Goal: Task Accomplishment & Management: Manage account settings

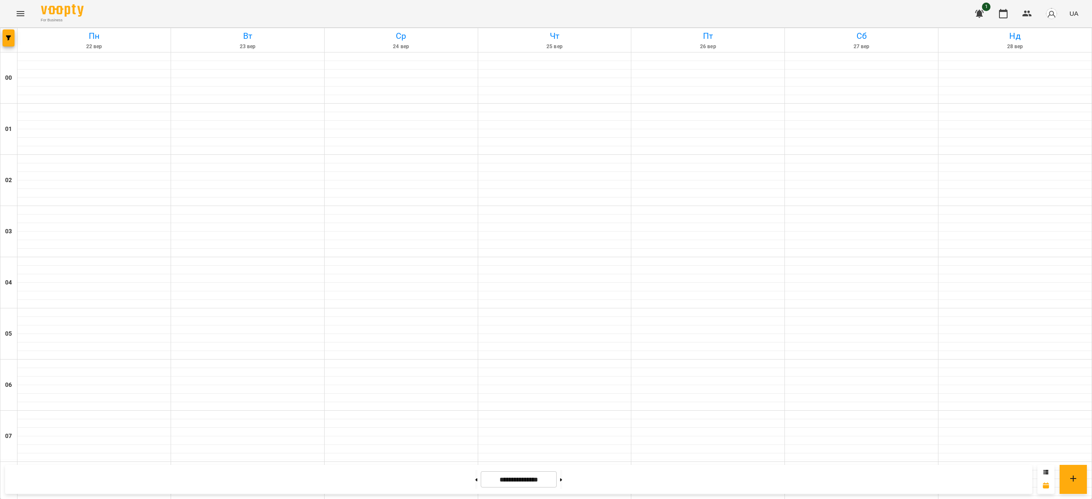
scroll to position [284, 0]
click at [475, 481] on button at bounding box center [476, 479] width 2 height 19
type input "**********"
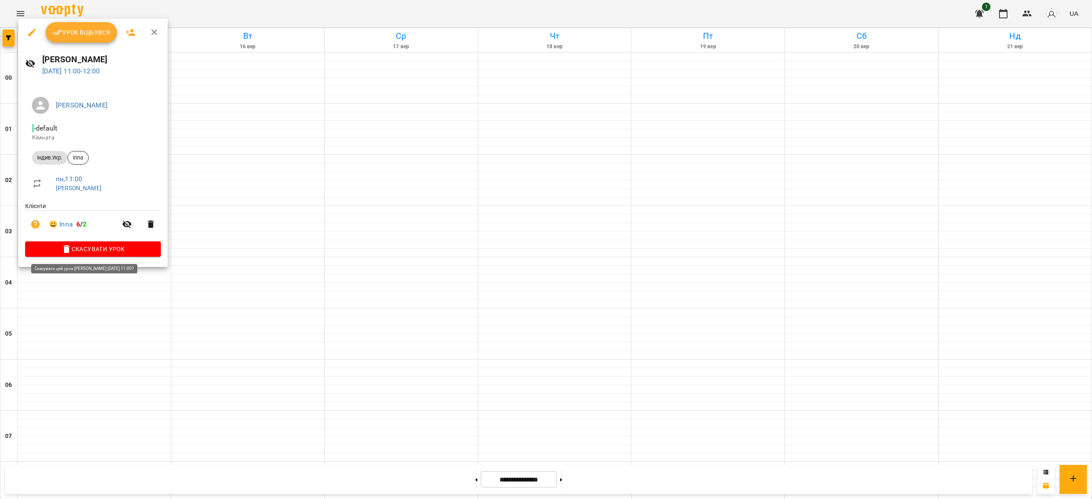
click at [92, 250] on span "Скасувати Урок" at bounding box center [93, 249] width 122 height 10
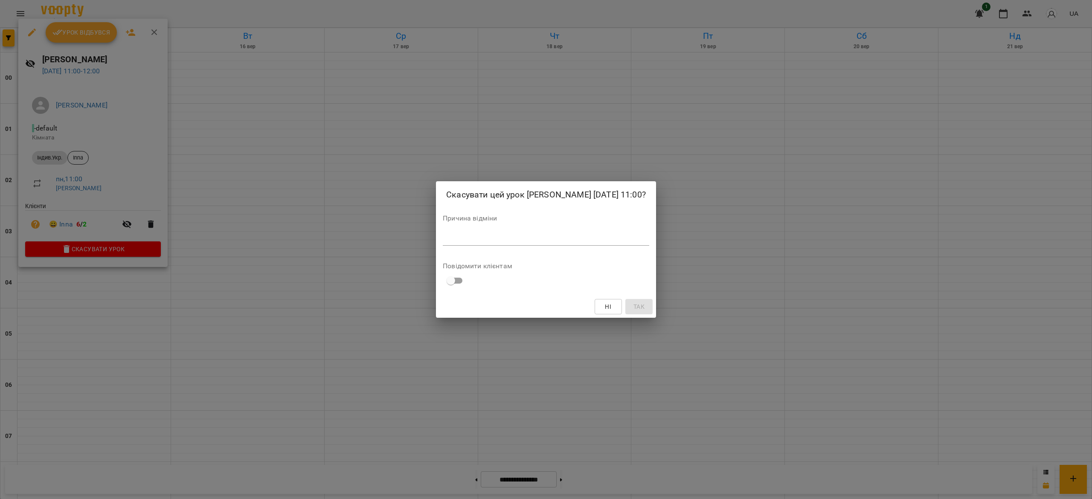
click at [498, 246] on div "*" at bounding box center [546, 239] width 207 height 14
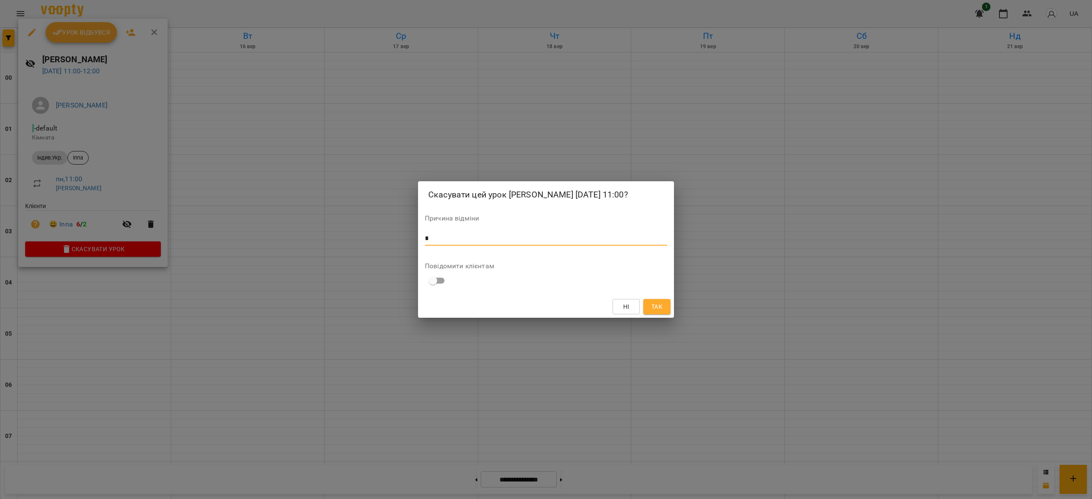
type textarea "*"
click at [659, 309] on span "Так" at bounding box center [657, 307] width 11 height 10
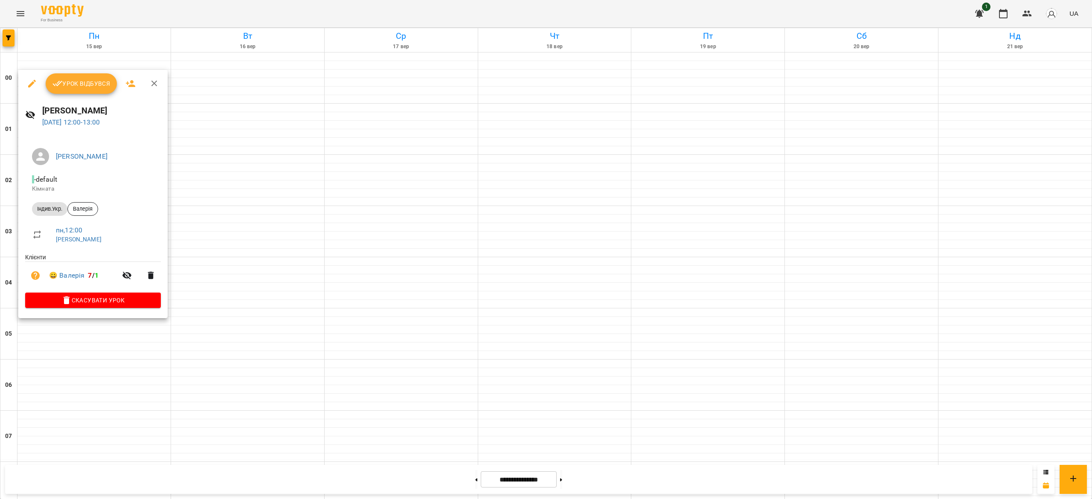
click at [81, 82] on span "Урок відбувся" at bounding box center [81, 84] width 58 height 10
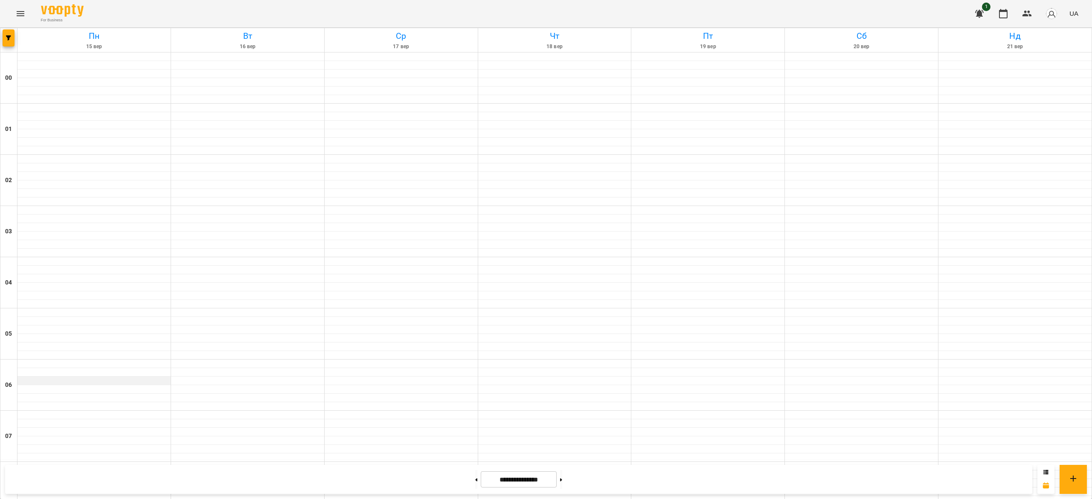
scroll to position [454, 0]
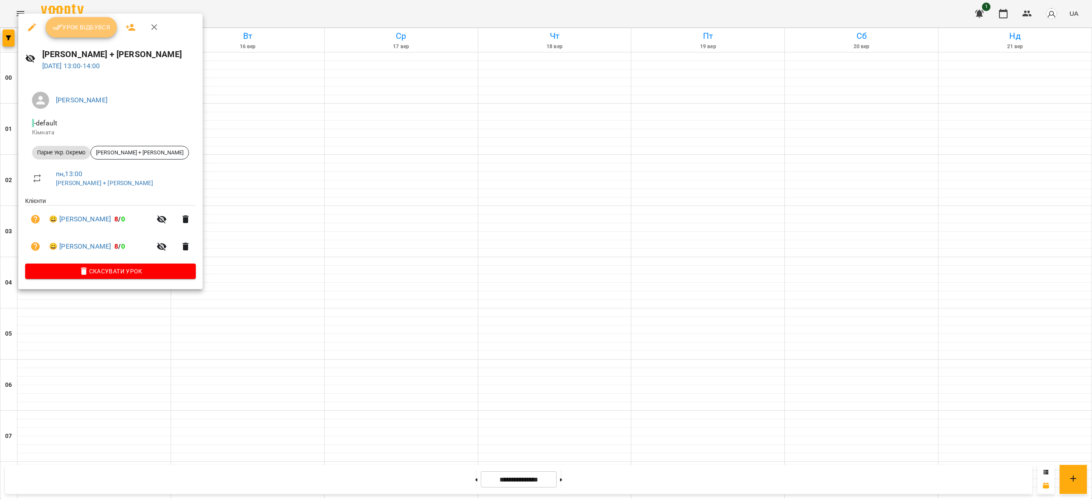
click at [85, 17] on button "Урок відбувся" at bounding box center [82, 27] width 72 height 20
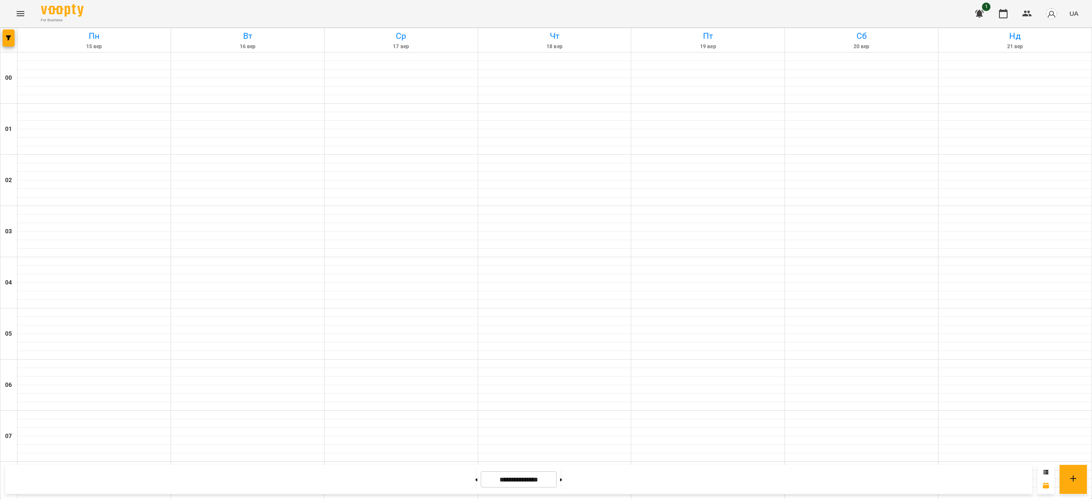
scroll to position [628, 0]
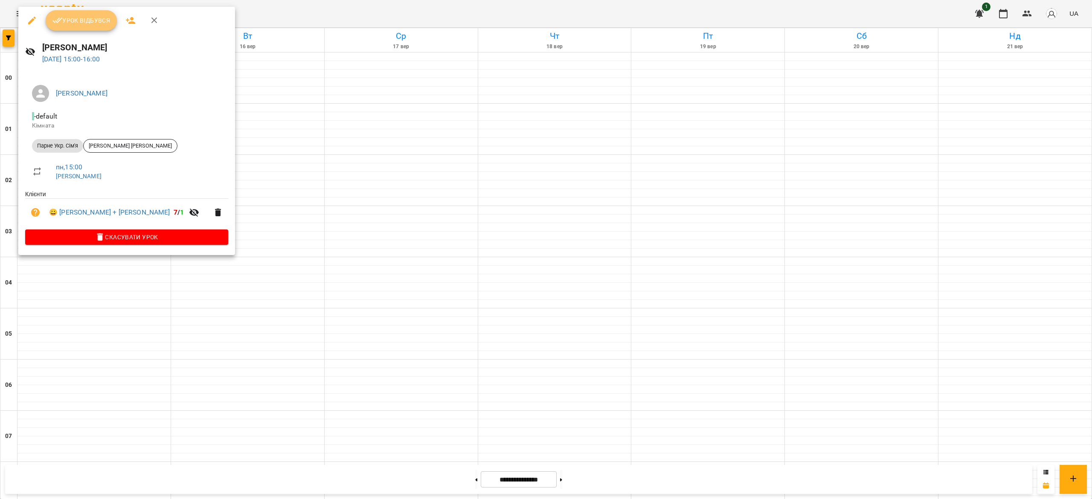
click at [82, 15] on span "Урок відбувся" at bounding box center [81, 20] width 58 height 10
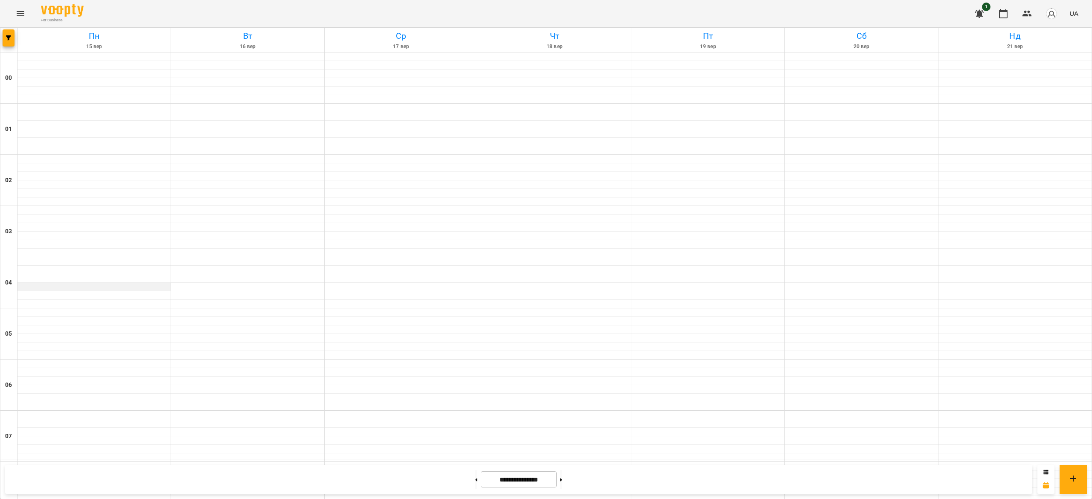
scroll to position [647, 0]
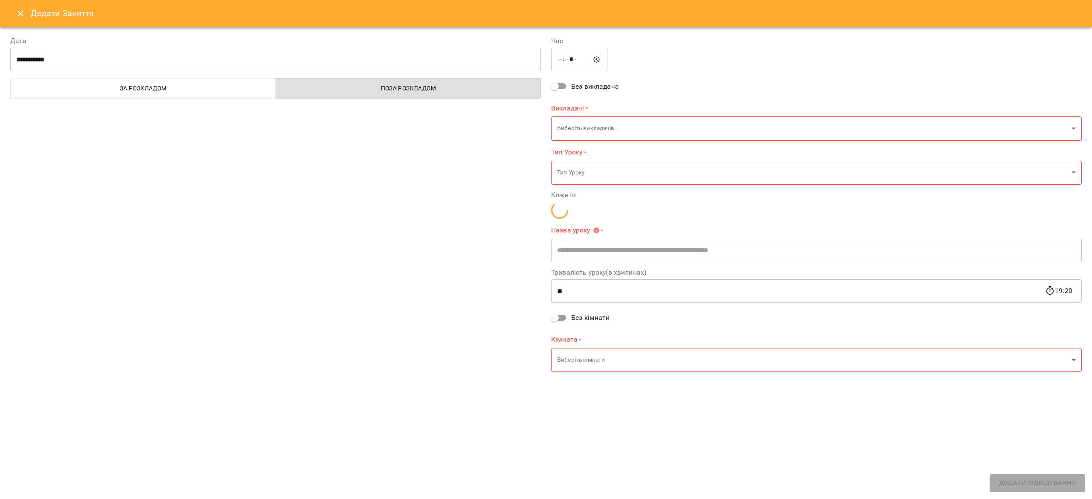
type input "**********"
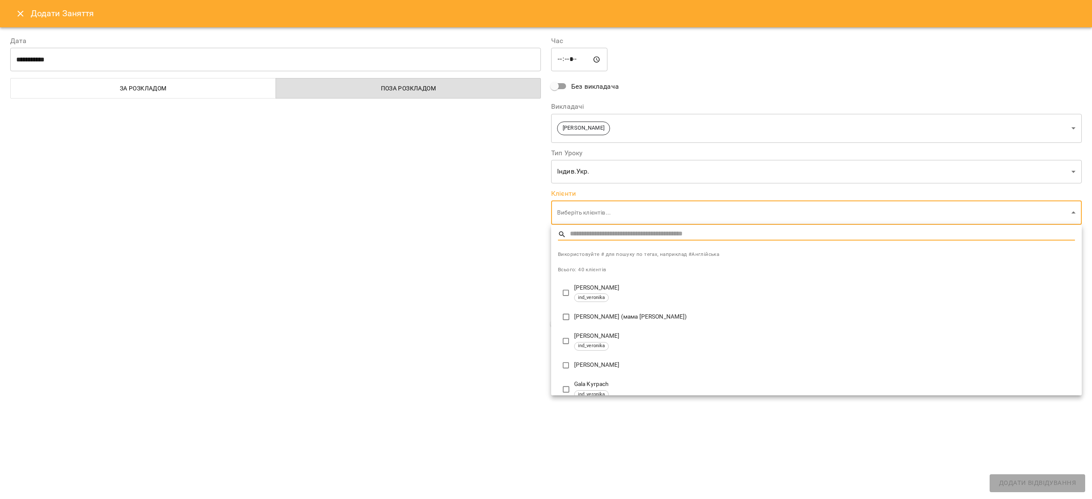
type input "*"
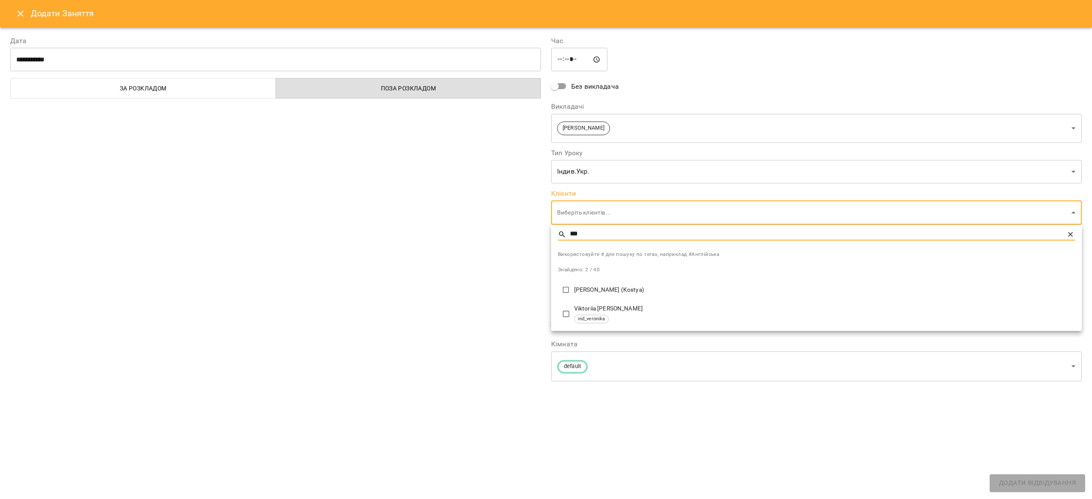
type input "***"
click at [670, 314] on div "Viktoriia [PERSON_NAME] ind_veronika" at bounding box center [824, 314] width 501 height 19
type input "**********"
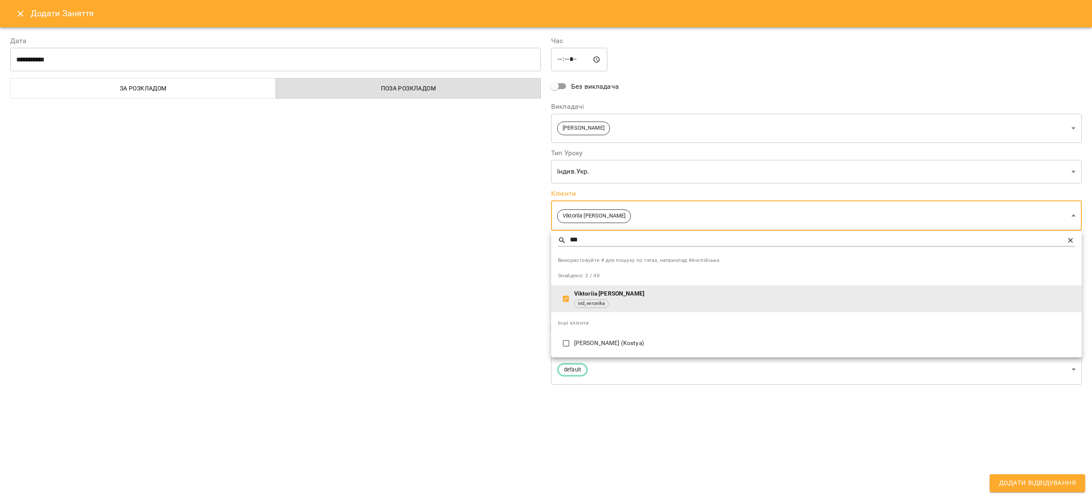
click at [1063, 486] on div at bounding box center [546, 249] width 1092 height 499
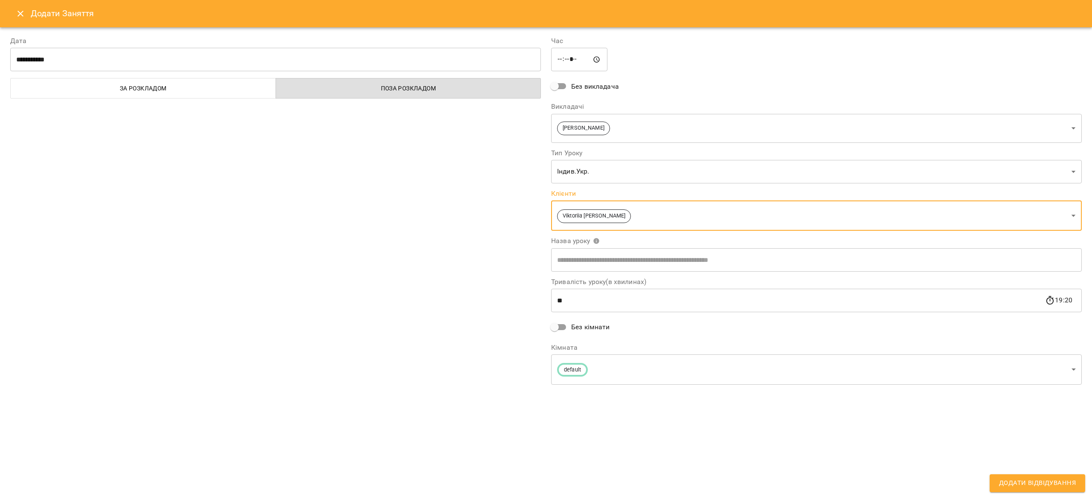
click at [1055, 487] on span "Додати Відвідування" at bounding box center [1037, 483] width 77 height 11
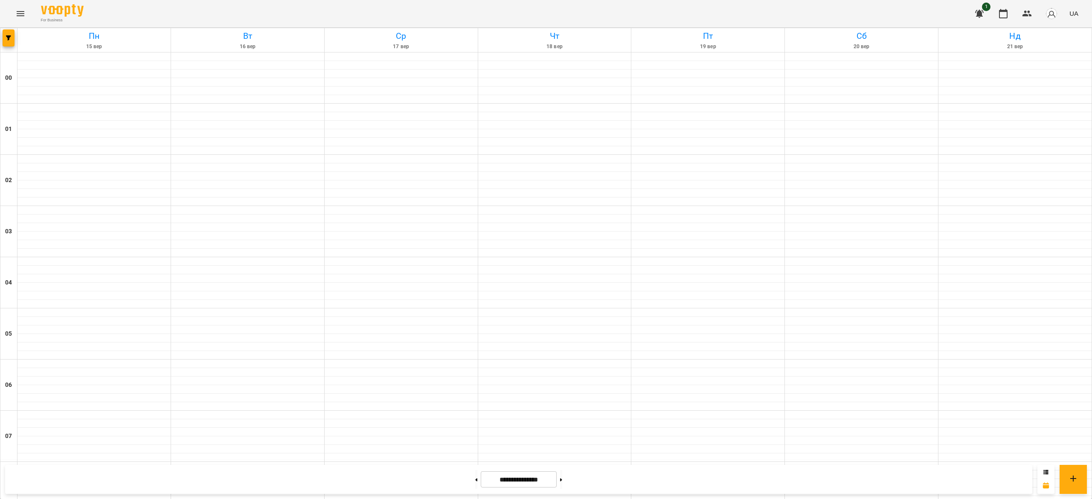
scroll to position [421, 0]
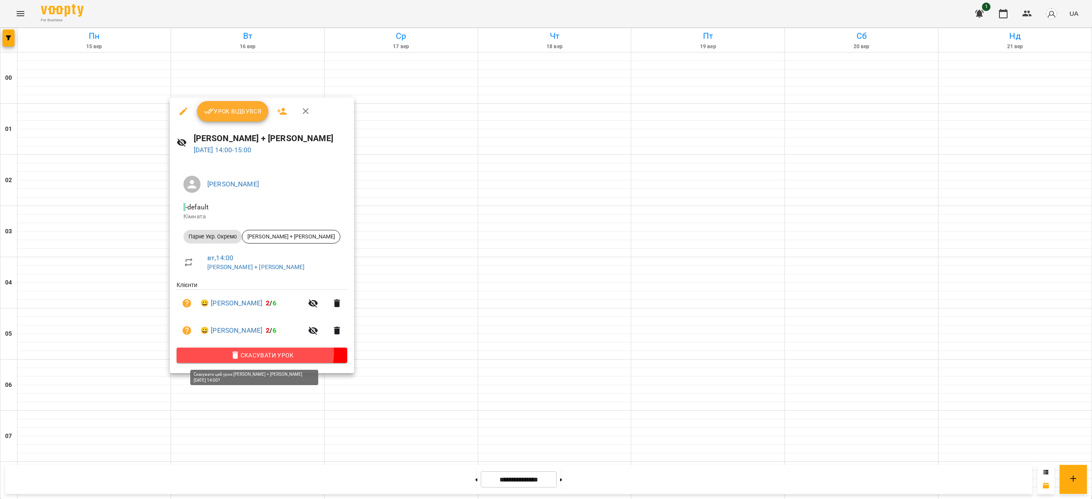
click at [255, 353] on span "Скасувати Урок" at bounding box center [261, 355] width 157 height 10
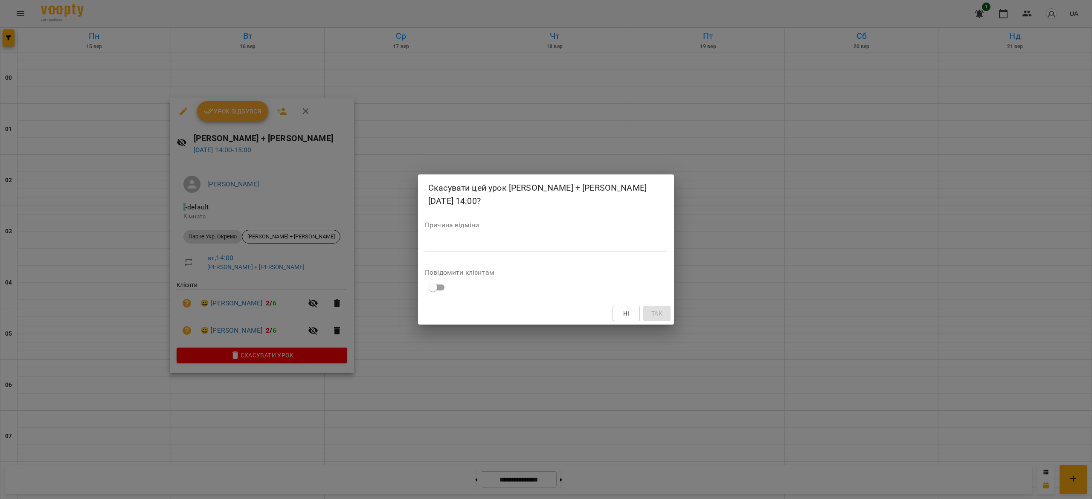
click at [497, 241] on textarea at bounding box center [546, 245] width 242 height 8
type textarea "*"
click at [650, 309] on span "Так" at bounding box center [657, 314] width 14 height 10
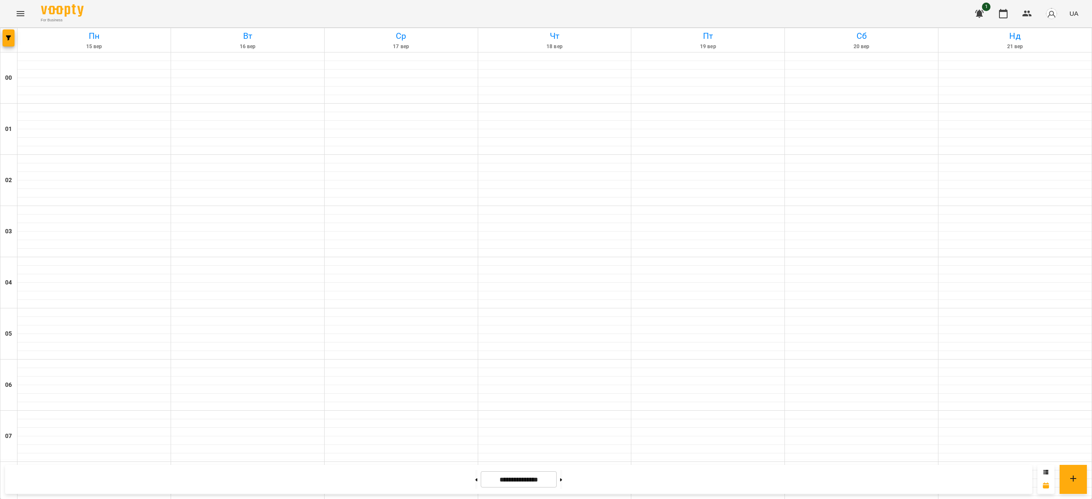
scroll to position [501, 0]
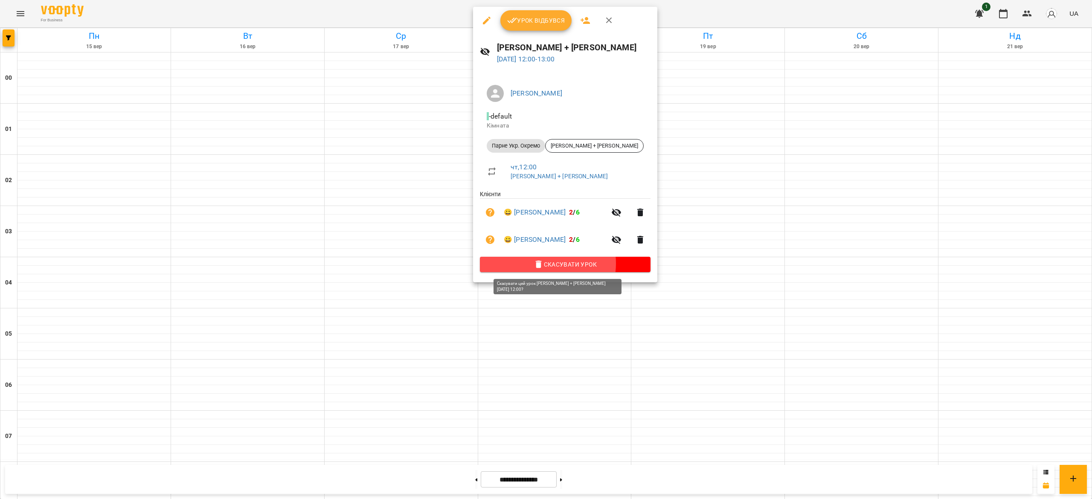
click at [545, 265] on span "Скасувати Урок" at bounding box center [565, 264] width 157 height 10
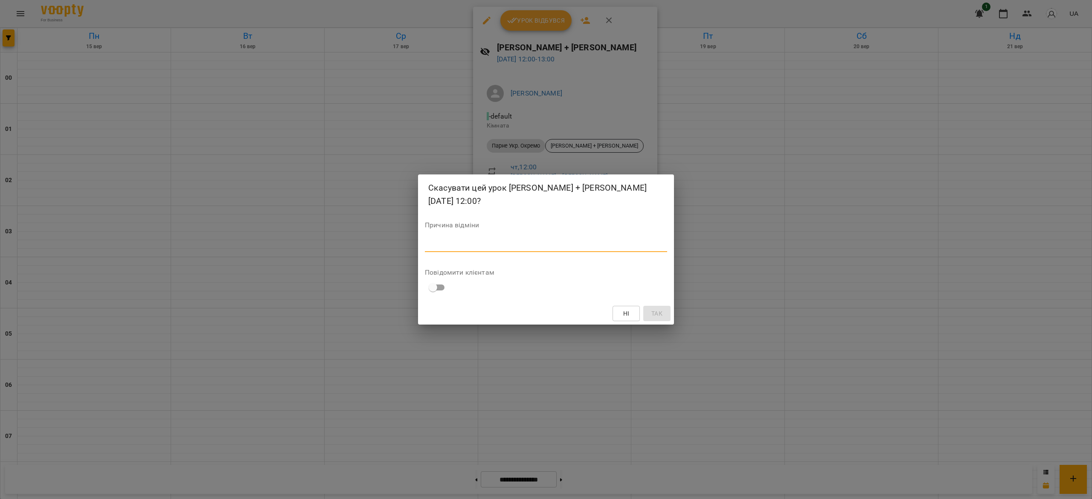
click at [559, 241] on textarea at bounding box center [546, 245] width 242 height 8
type textarea "*"
click at [650, 309] on span "Так" at bounding box center [657, 314] width 14 height 10
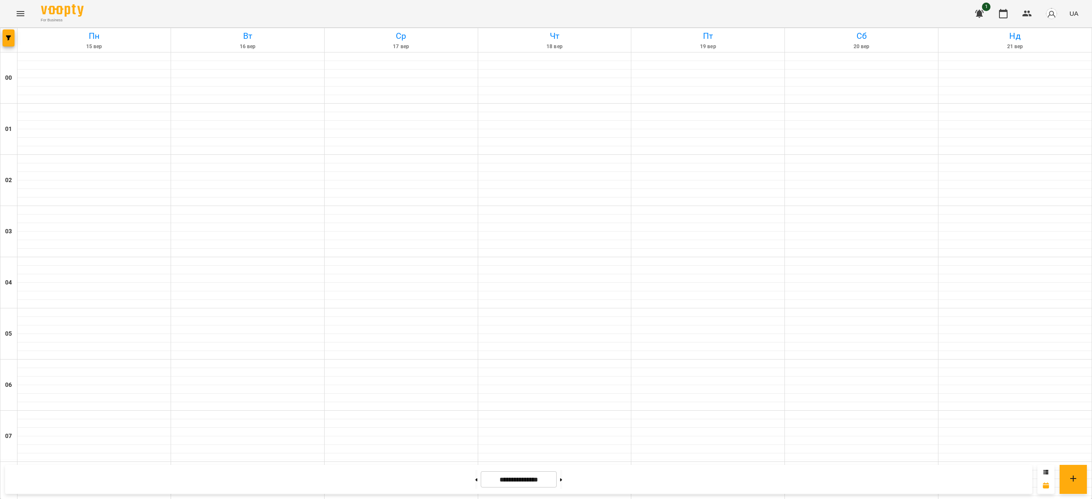
scroll to position [467, 0]
